Goal: Navigation & Orientation: Find specific page/section

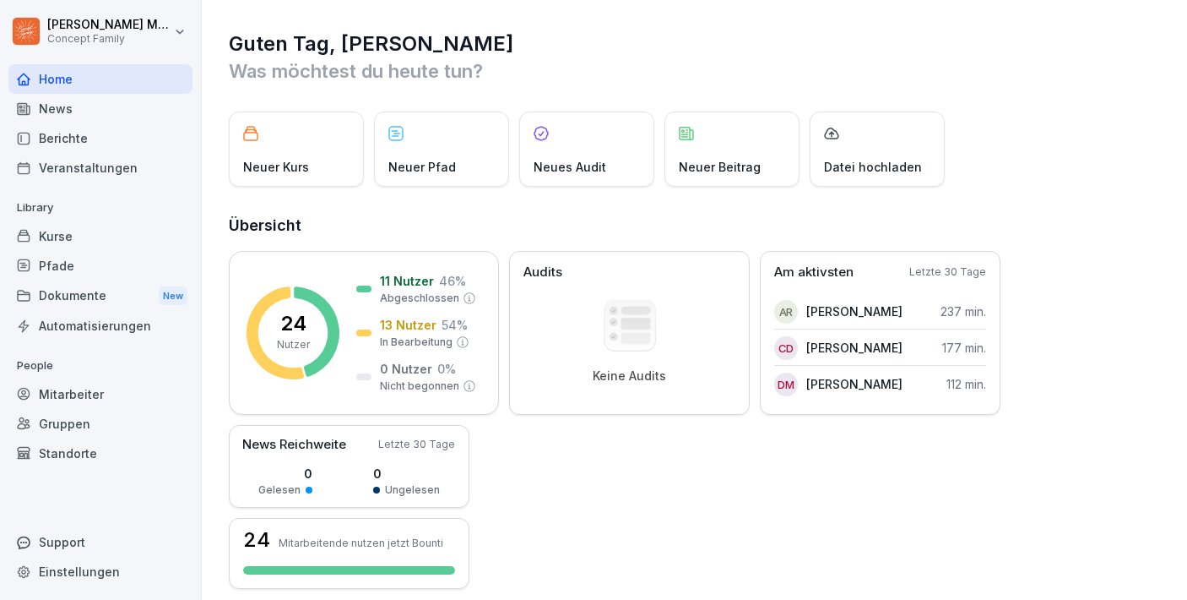
click at [65, 137] on div "Berichte" at bounding box center [100, 138] width 184 height 30
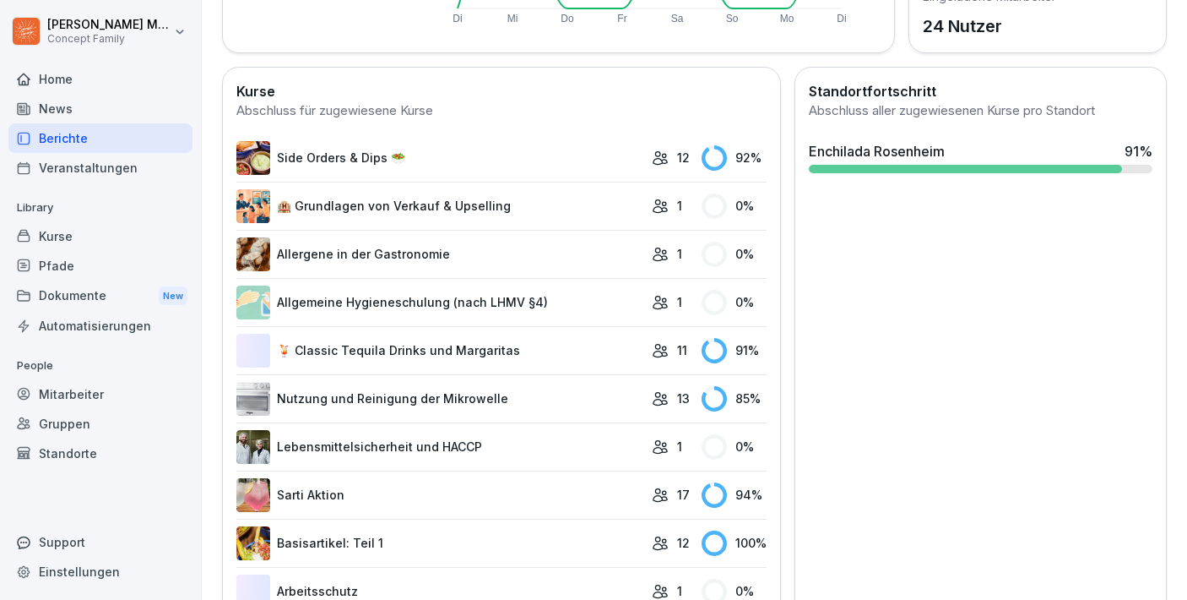
scroll to position [433, 0]
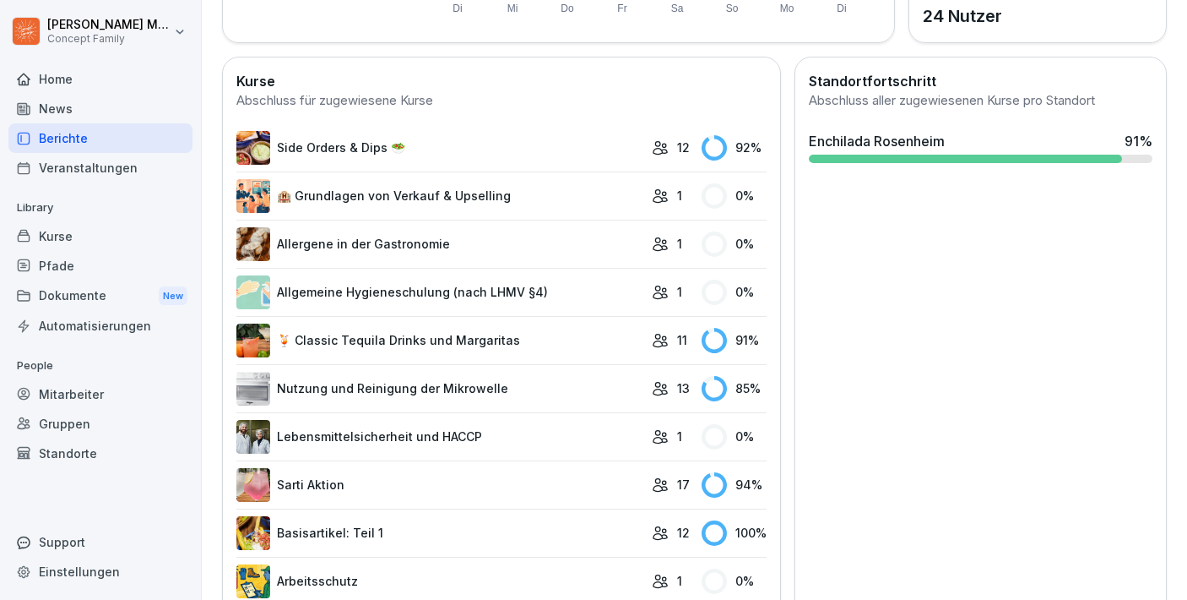
click at [429, 199] on link "🏨 Grundlagen von Verkauf & Upselling" at bounding box center [439, 196] width 407 height 34
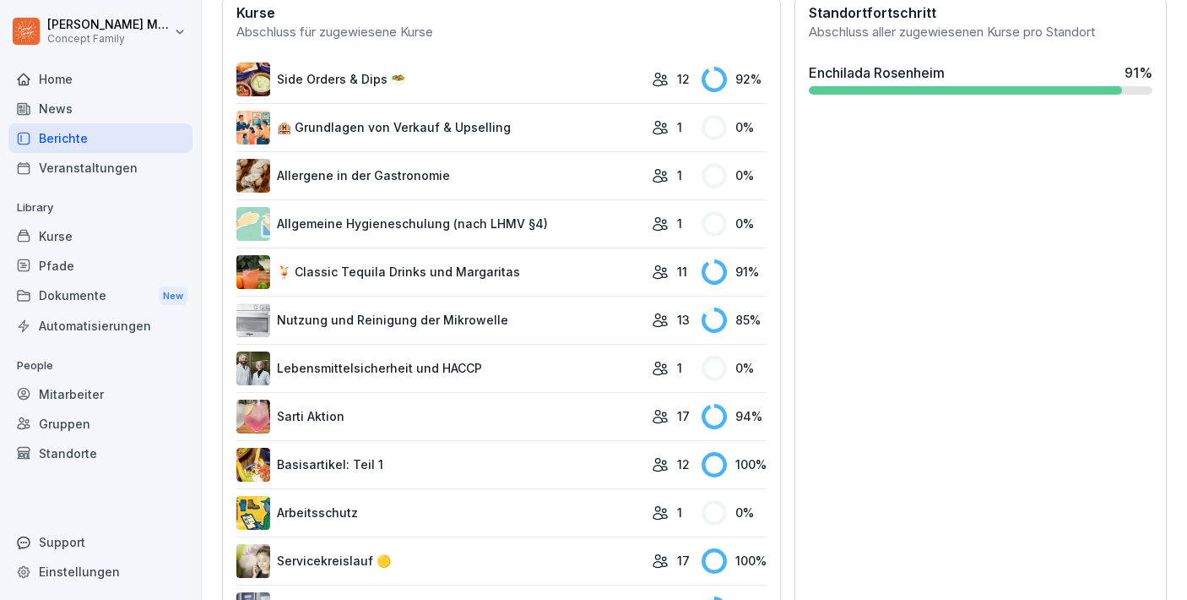
scroll to position [492, 0]
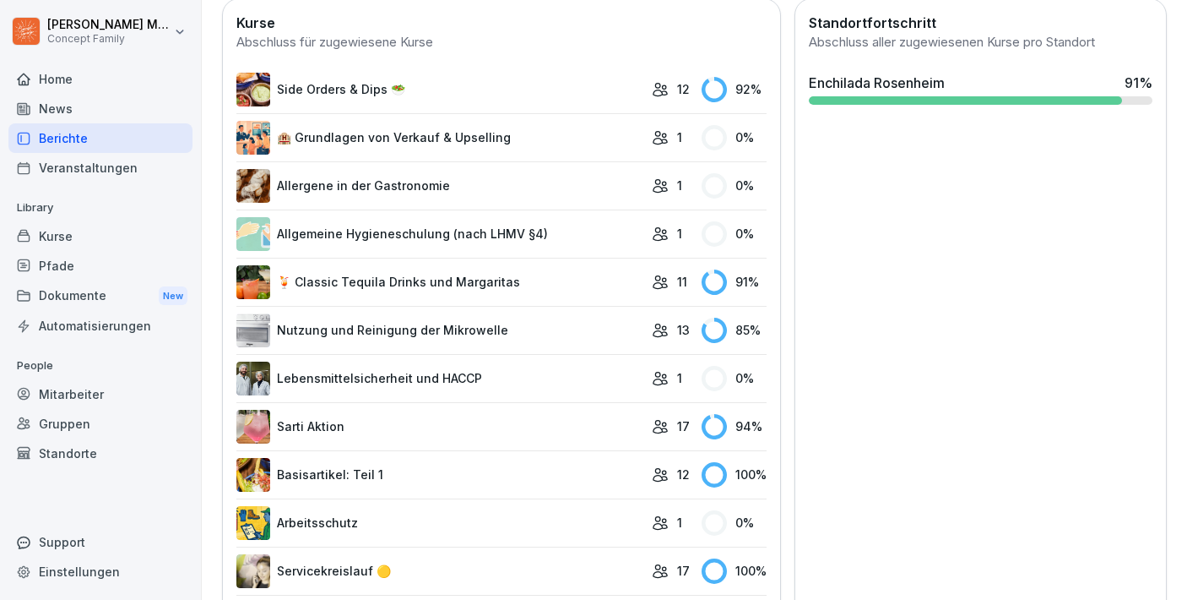
click at [423, 227] on link "Allgemeine Hygieneschulung (nach LHMV §4)" at bounding box center [439, 234] width 407 height 34
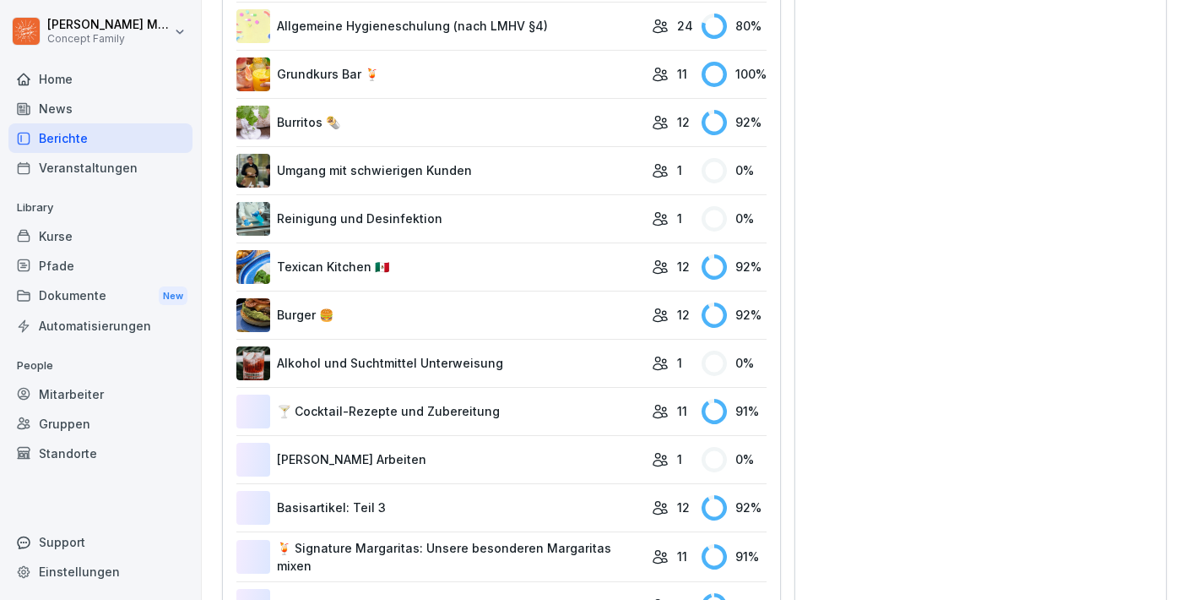
scroll to position [1181, 0]
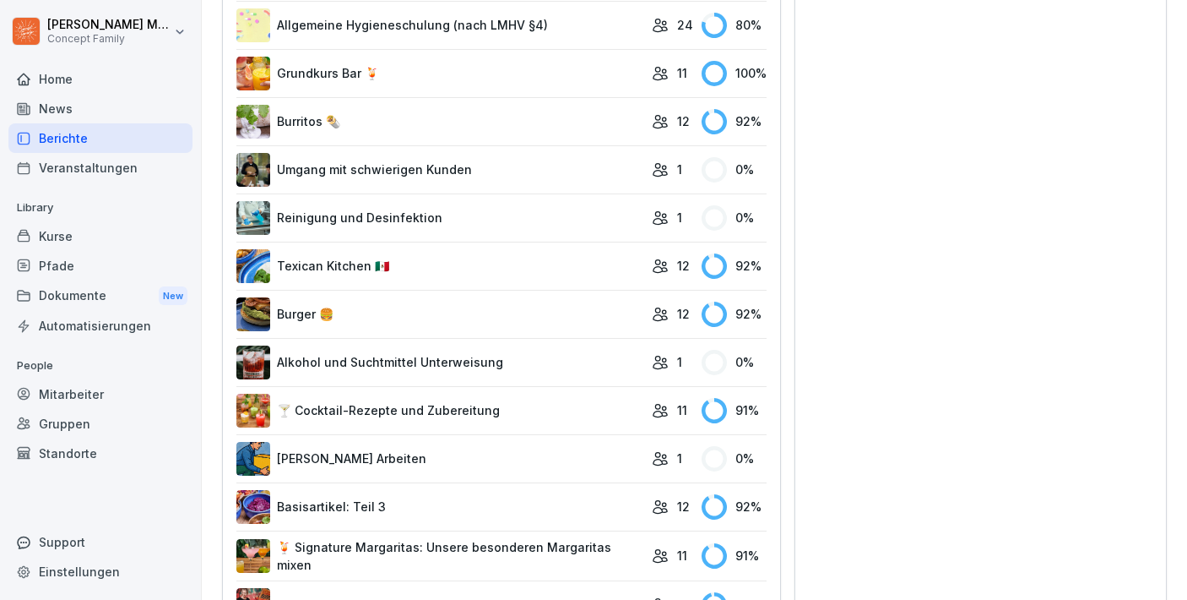
click at [406, 159] on link "Umgang mit schwierigen Kunden" at bounding box center [439, 170] width 407 height 34
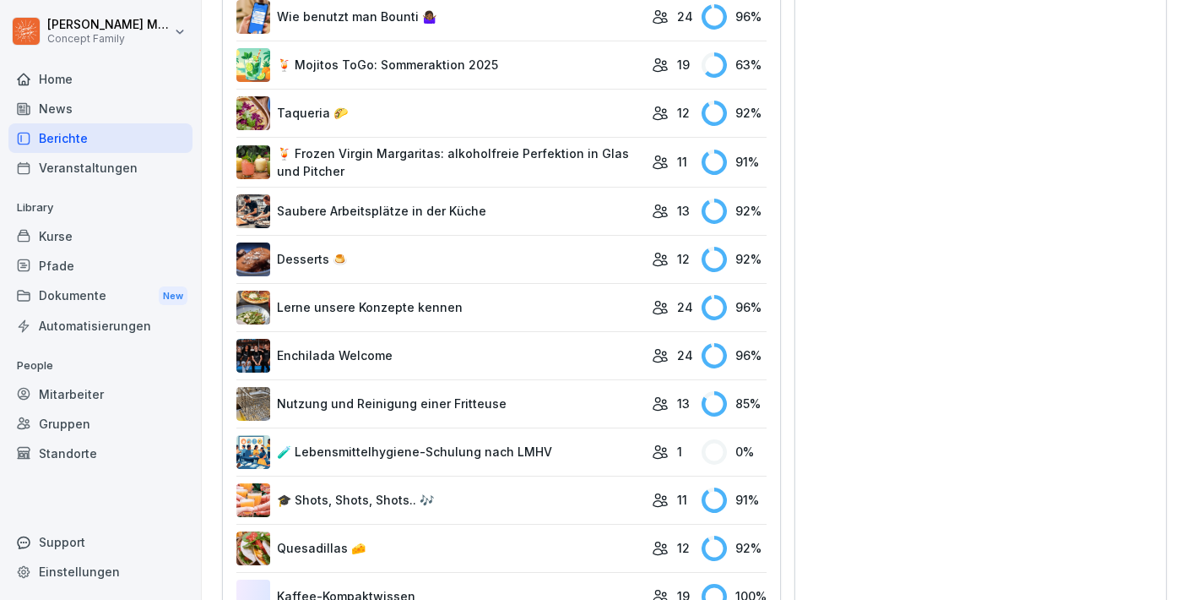
scroll to position [2012, 0]
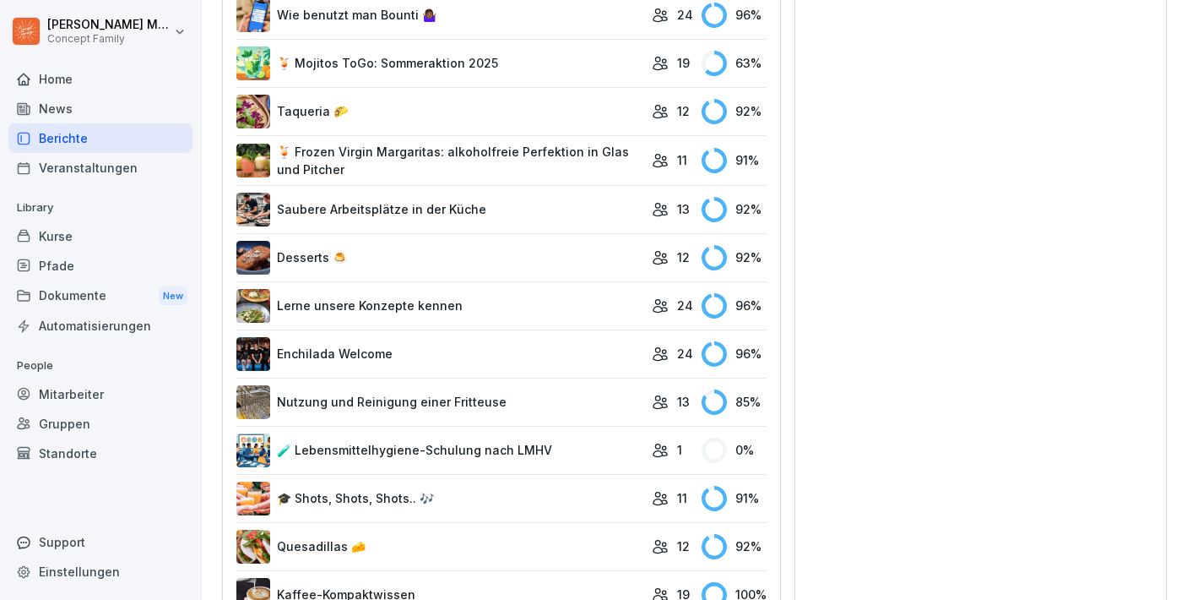
click at [408, 452] on link "🧪 Lebensmittelhygiene-Schulung nach LMHV" at bounding box center [439, 450] width 407 height 34
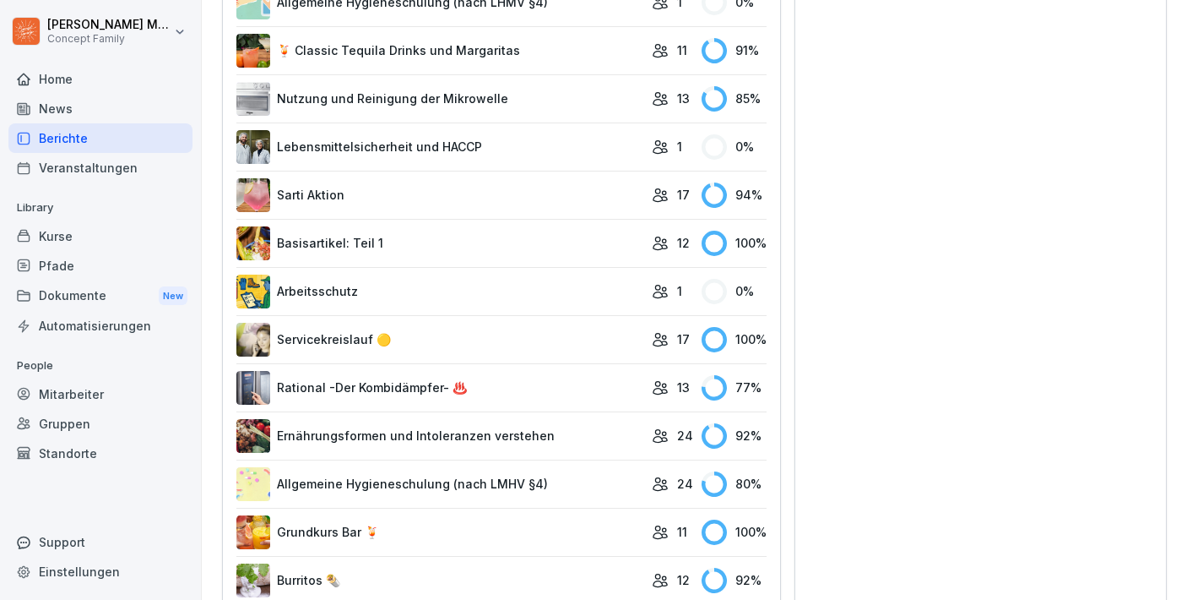
scroll to position [730, 0]
